Goal: Find specific page/section: Find specific page/section

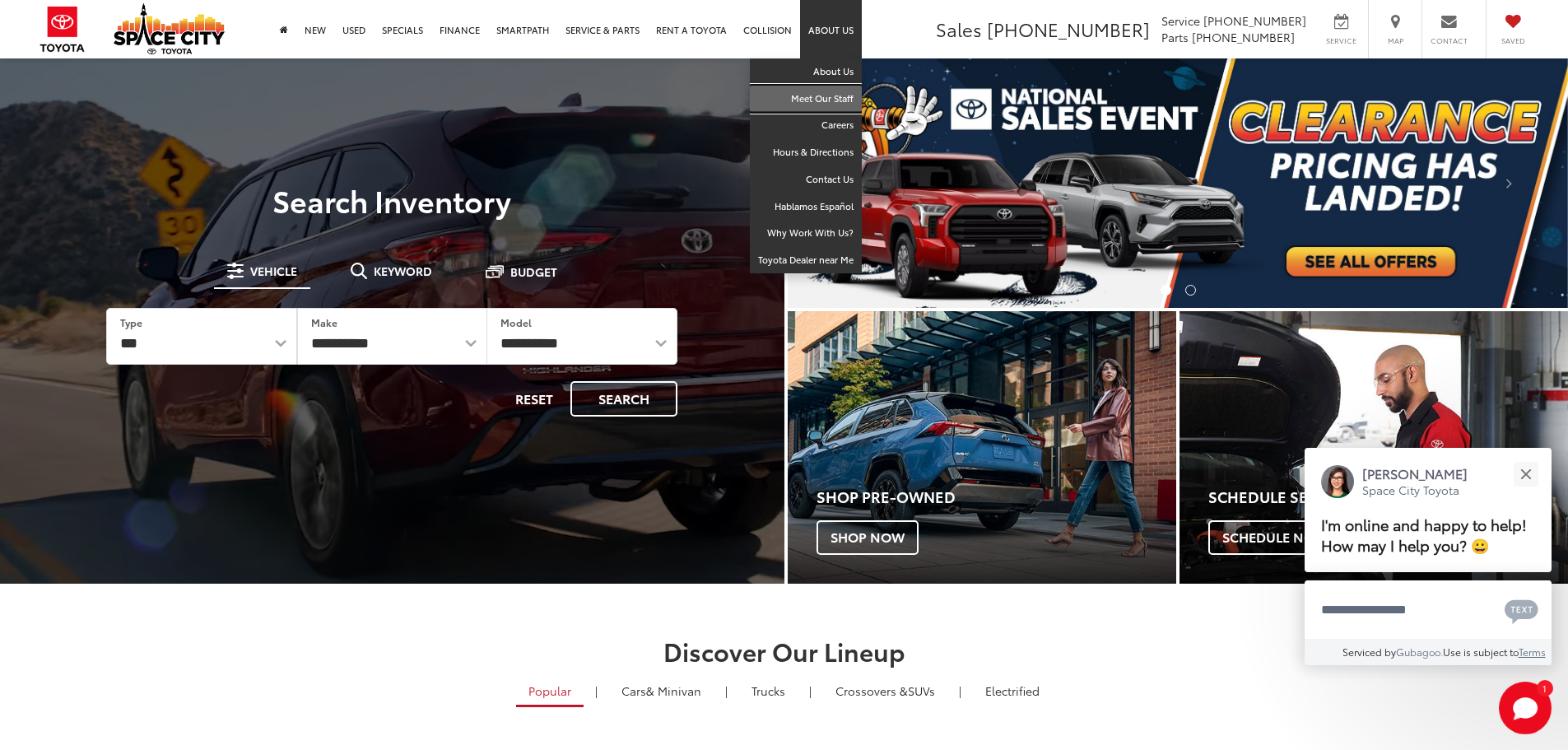
click at [823, 100] on link "Meet Our Staff" at bounding box center [806, 99] width 112 height 27
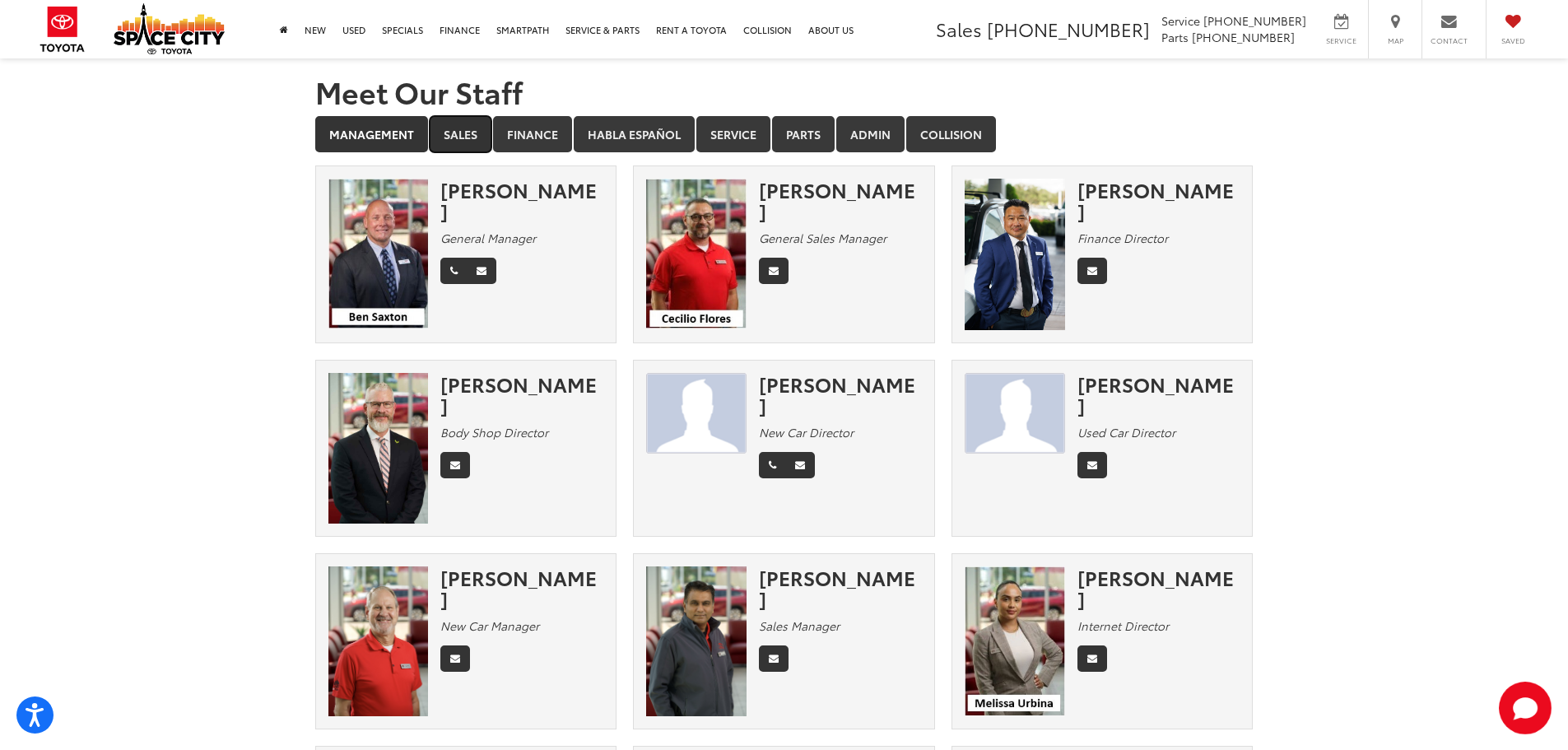
click at [466, 128] on link "Sales" at bounding box center [460, 134] width 62 height 36
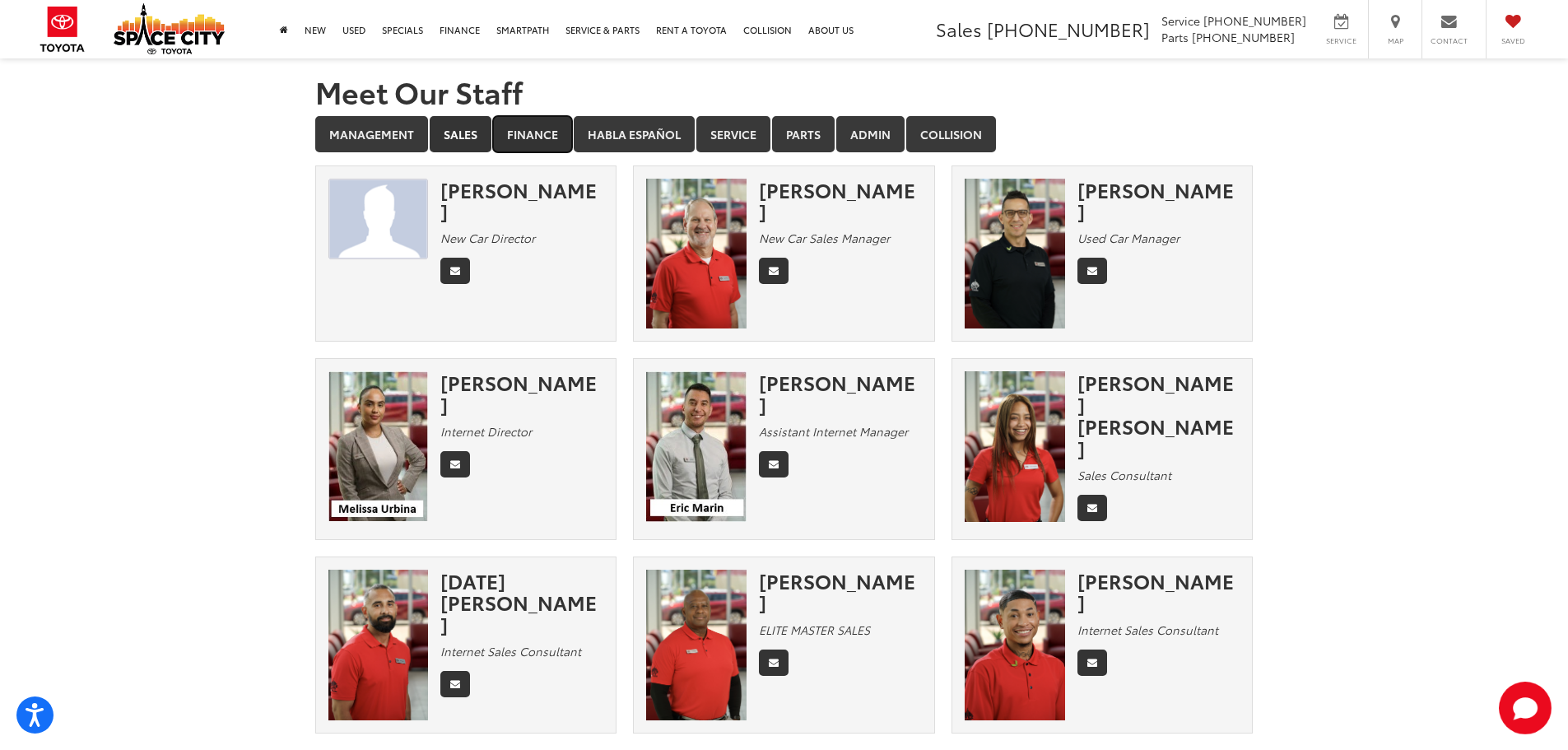
click at [538, 142] on link "Finance" at bounding box center [533, 134] width 79 height 36
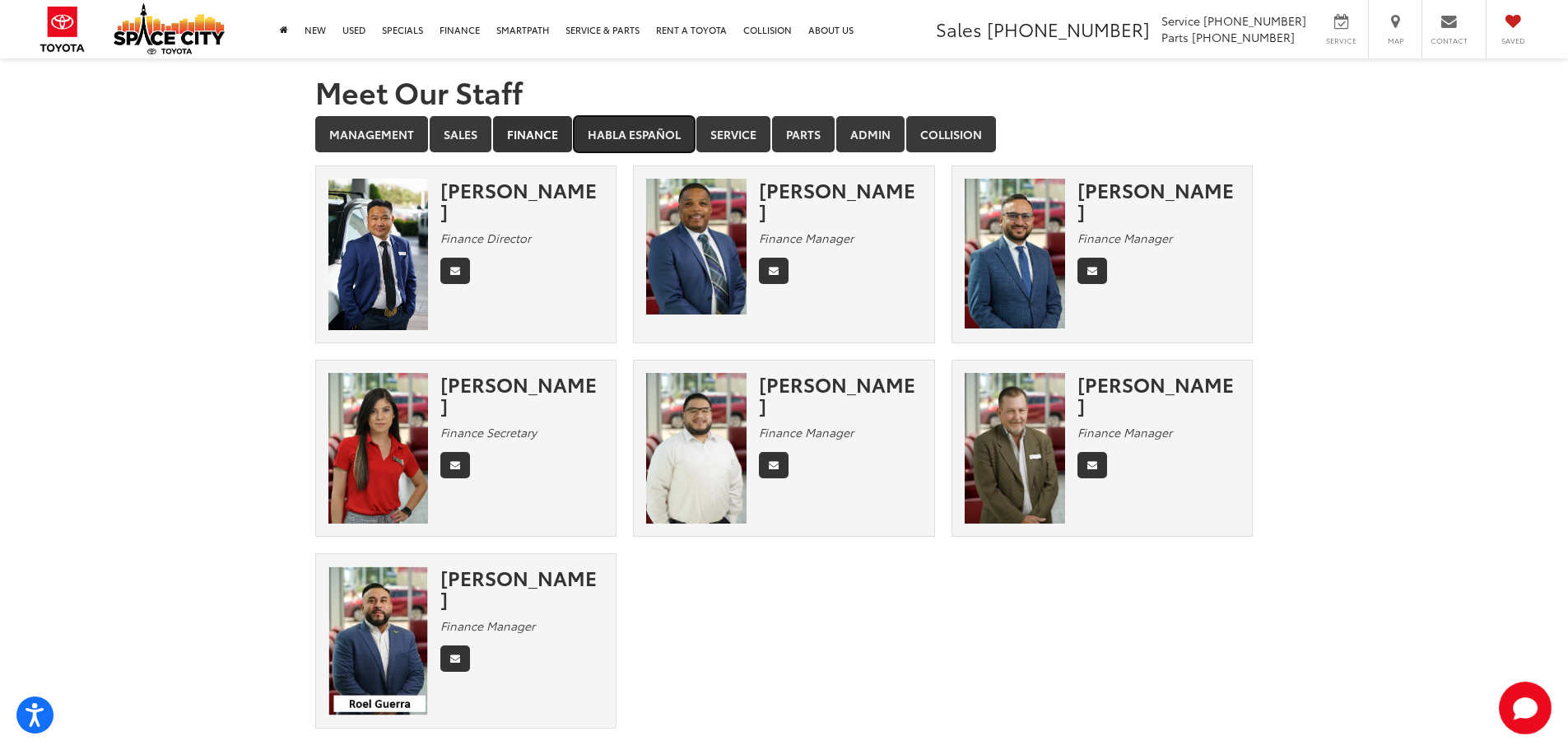
click at [643, 139] on link "Habla Español" at bounding box center [634, 134] width 121 height 36
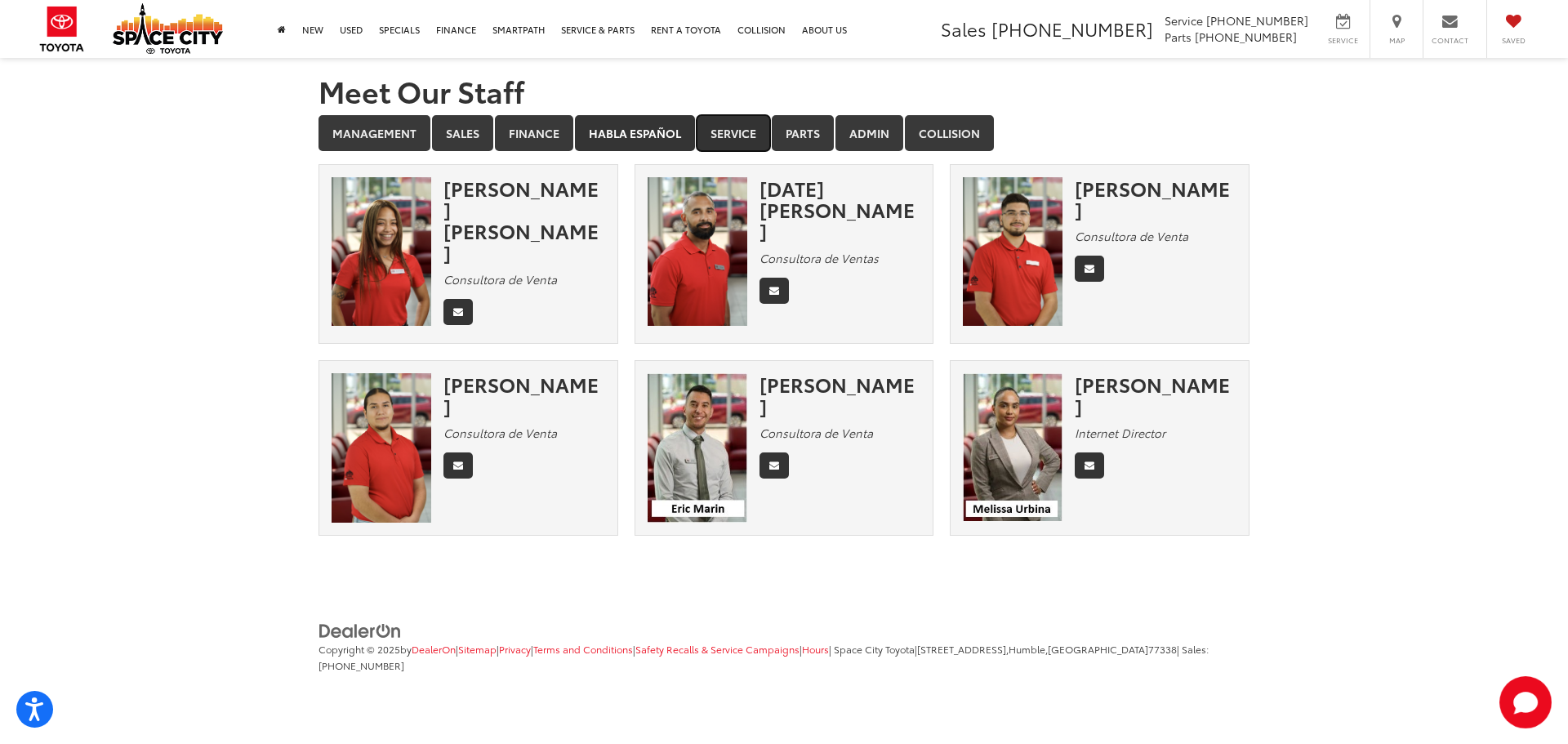
click at [755, 136] on link "Service" at bounding box center [733, 133] width 73 height 36
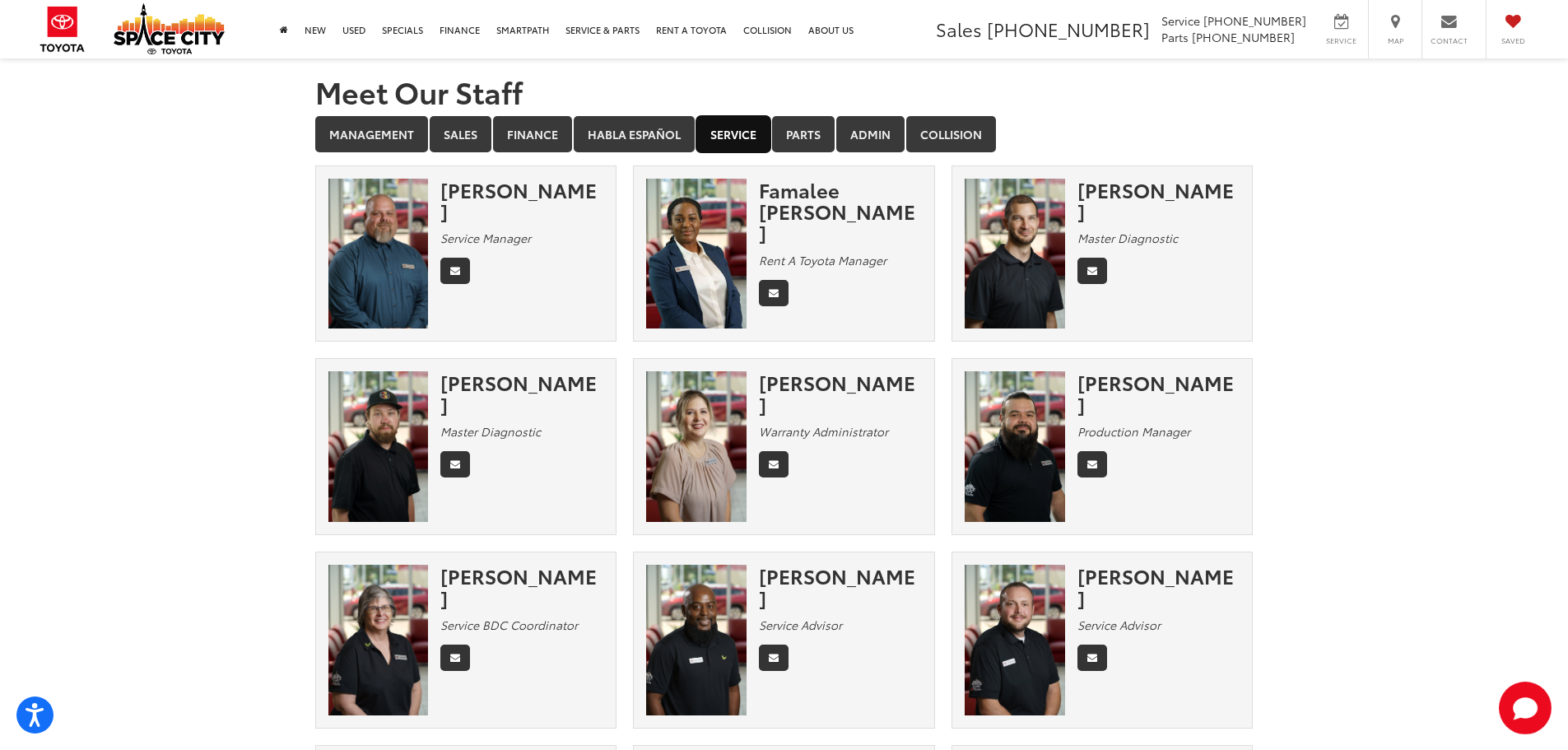
click at [731, 119] on link "Service" at bounding box center [734, 134] width 74 height 36
click at [787, 119] on link "Parts" at bounding box center [803, 134] width 62 height 36
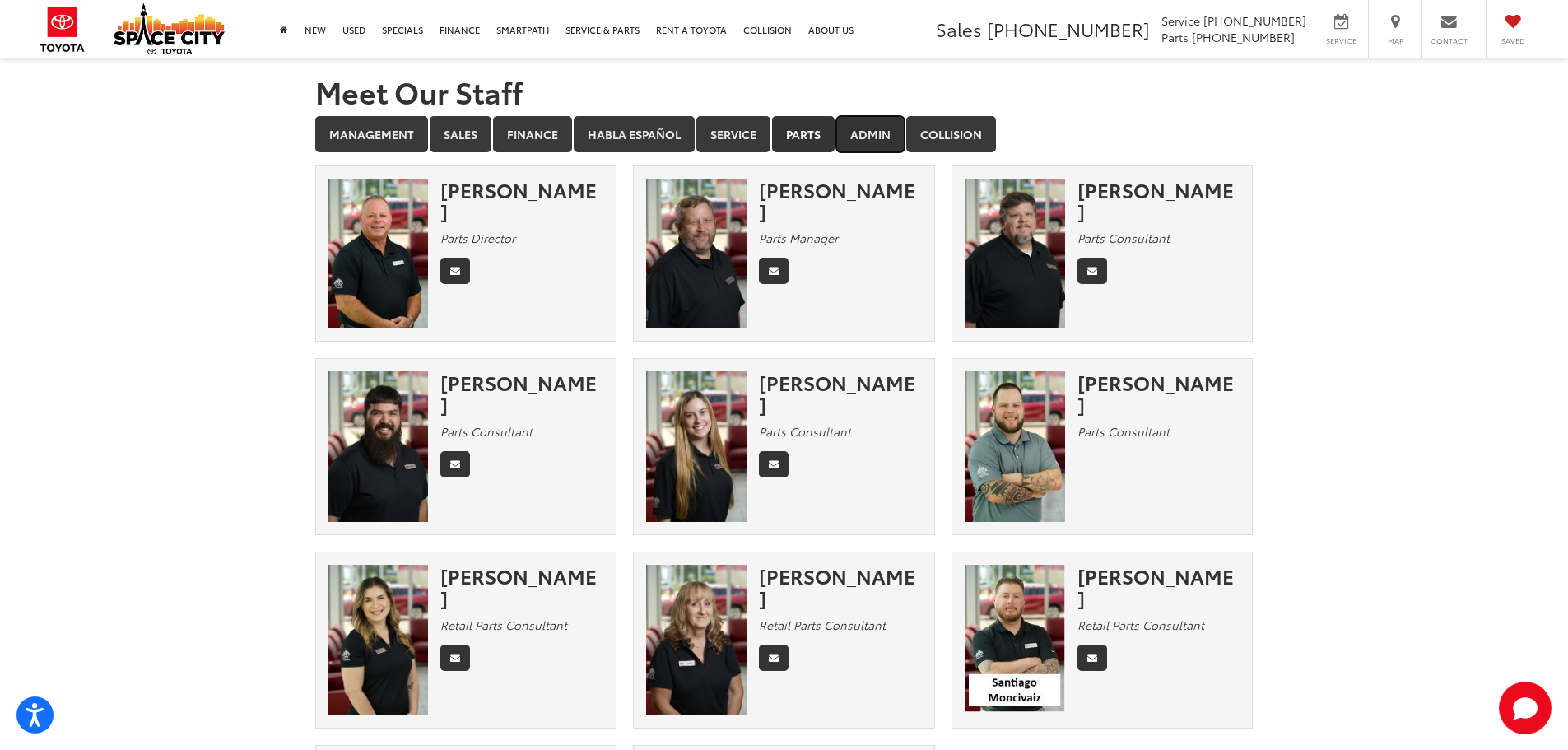
click at [855, 130] on link "Admin" at bounding box center [871, 134] width 68 height 36
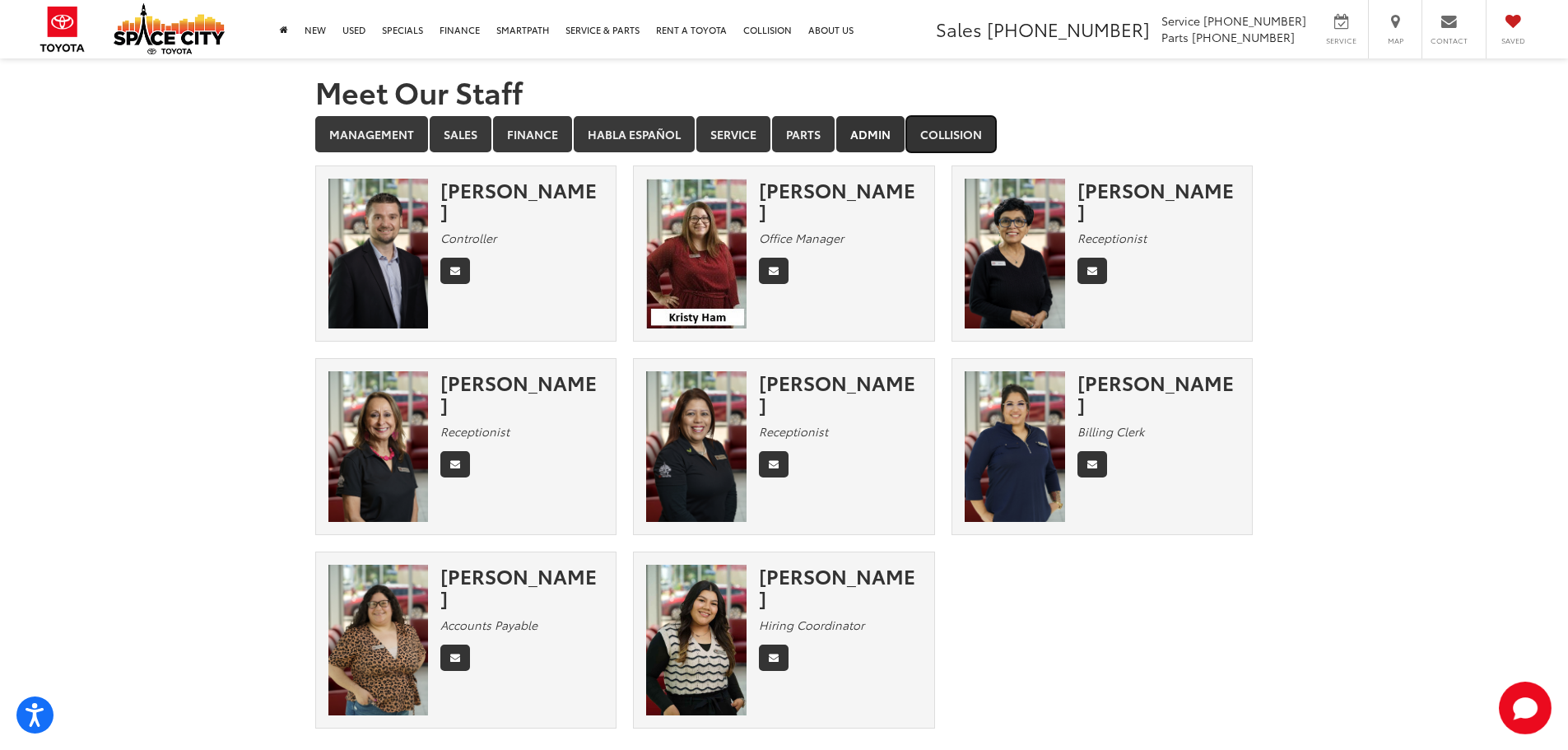
click at [960, 143] on link "Collision" at bounding box center [952, 134] width 90 height 36
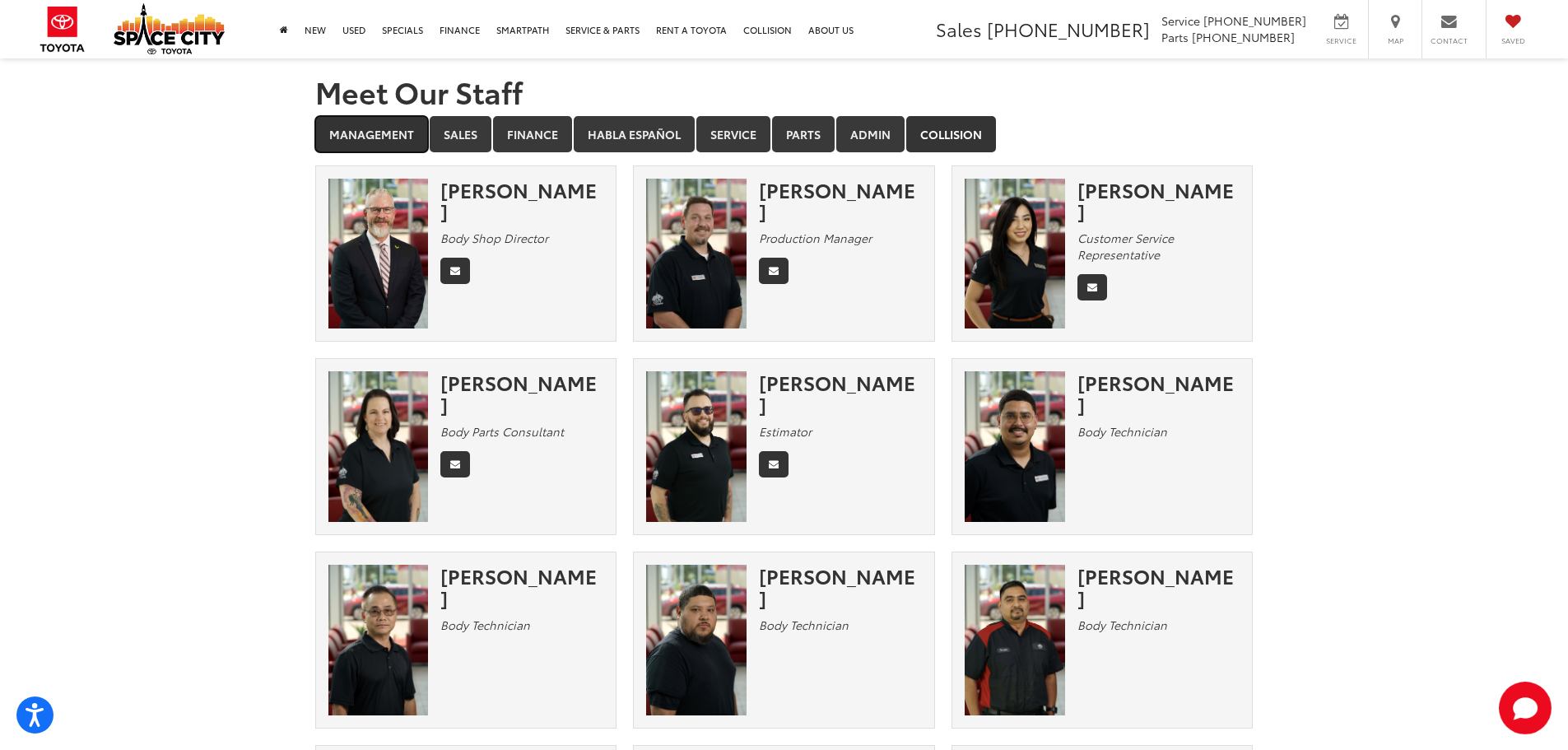
click at [336, 132] on link "Management" at bounding box center [371, 134] width 113 height 36
